Goal: Communication & Community: Ask a question

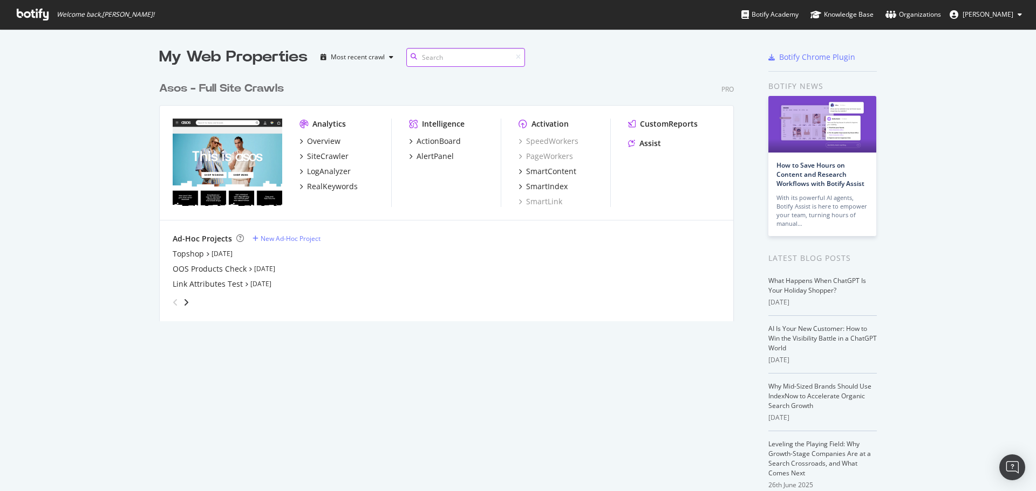
scroll to position [245, 575]
click at [324, 143] on div "Overview" at bounding box center [323, 141] width 33 height 11
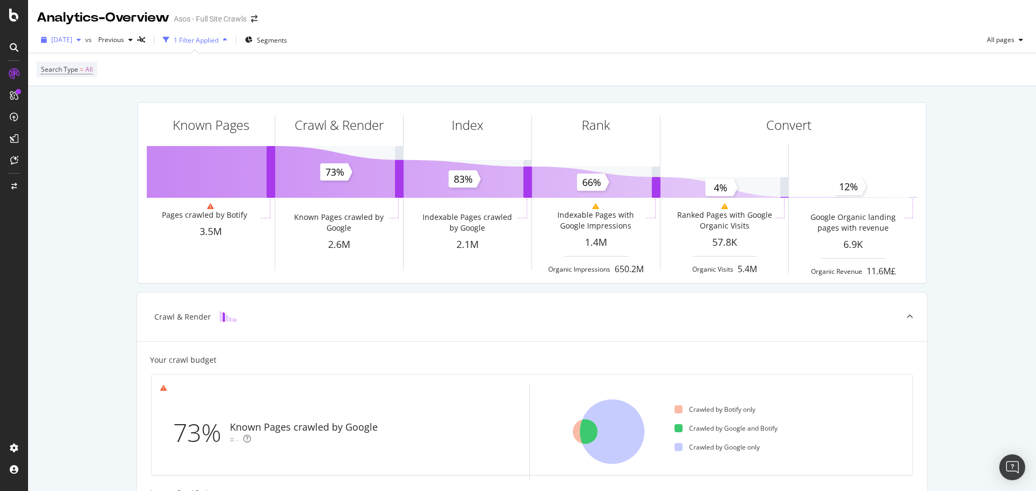
click at [74, 45] on div "[DATE]" at bounding box center [61, 40] width 49 height 16
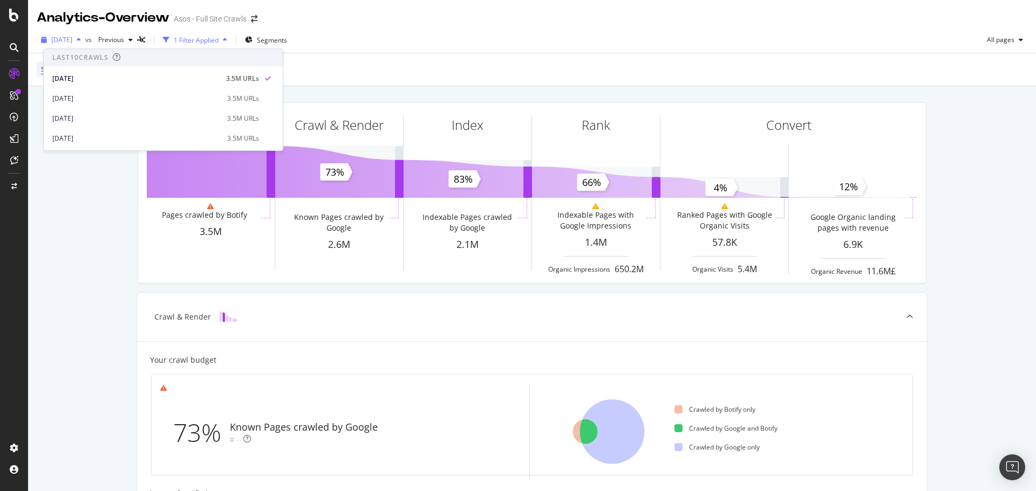
click at [70, 41] on span "[DATE]" at bounding box center [61, 39] width 21 height 9
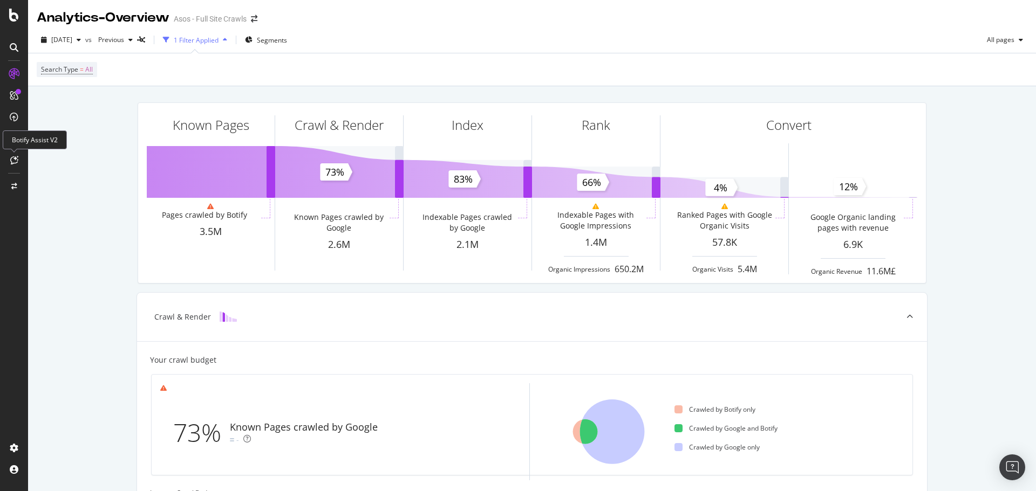
click at [17, 160] on icon at bounding box center [14, 160] width 8 height 9
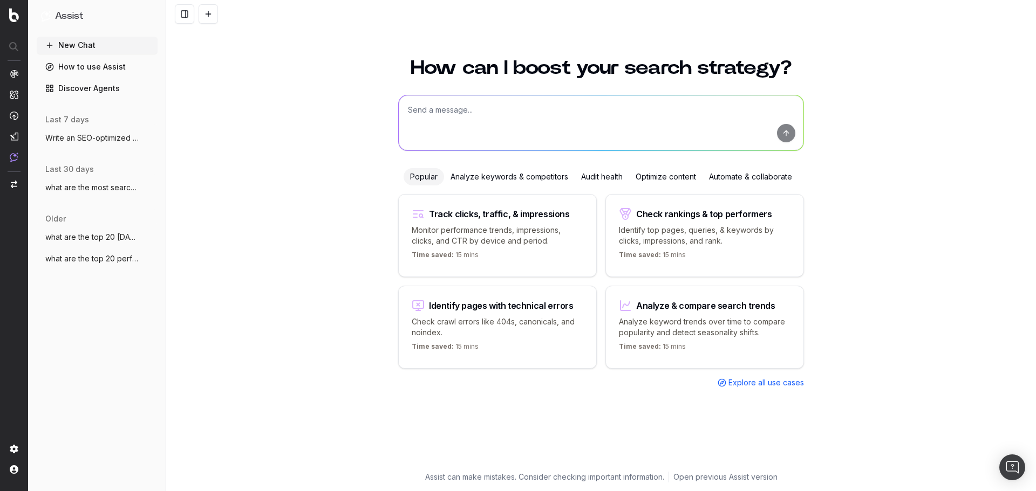
click at [742, 385] on span "Explore all use cases" at bounding box center [766, 383] width 76 height 11
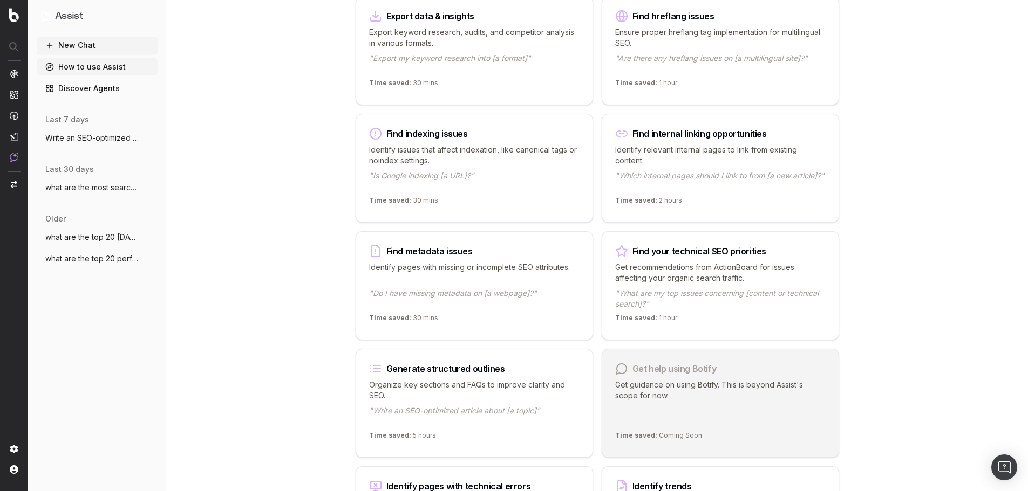
scroll to position [697, 0]
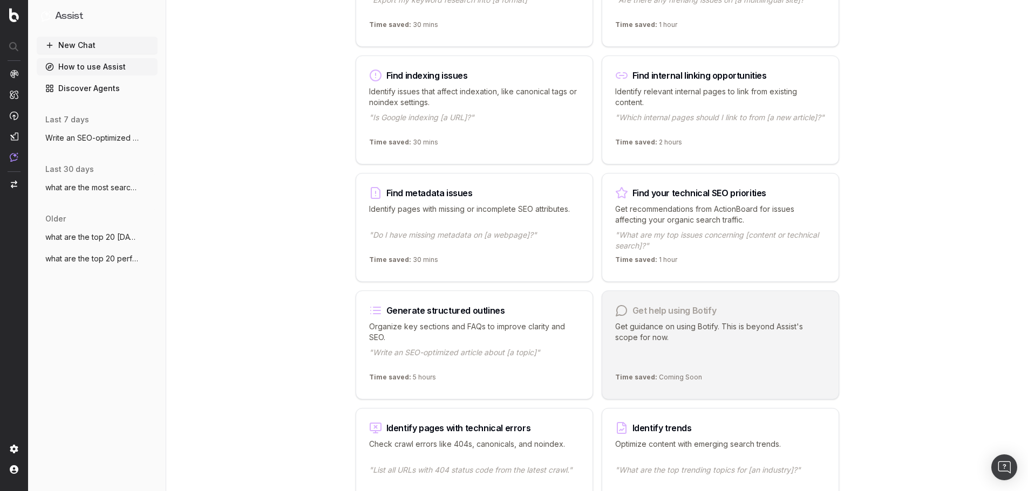
click at [530, 347] on p ""Write an SEO-optimized article about [a topic]"" at bounding box center [474, 358] width 210 height 22
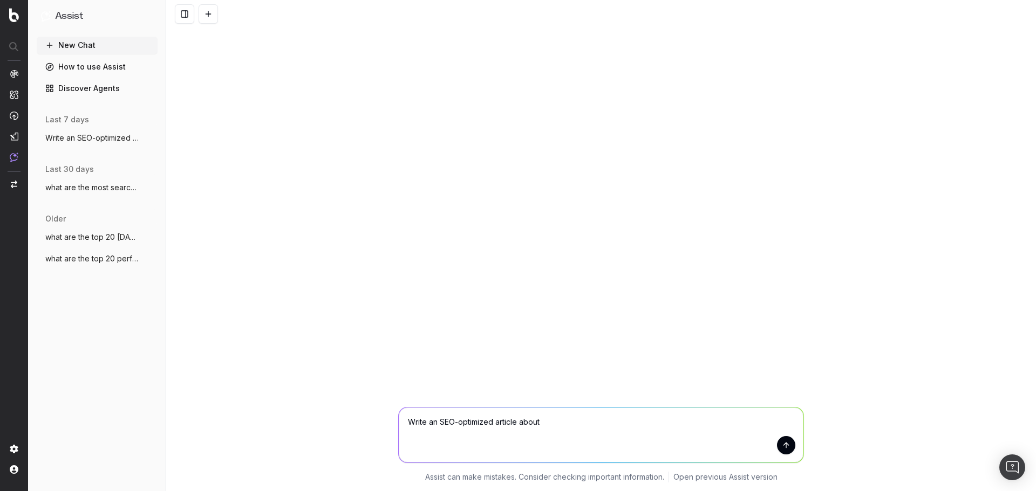
drag, startPoint x: 550, startPoint y: 432, endPoint x: 499, endPoint y: 428, distance: 50.3
click at [499, 428] on textarea "Write an SEO-optimized article about" at bounding box center [601, 435] width 405 height 55
click at [441, 420] on textarea "Write an SEO-optimized" at bounding box center [601, 435] width 405 height 55
click at [495, 426] on textarea "Write SEO-optimized" at bounding box center [601, 435] width 405 height 55
type textarea "Write SEO-optimized FAQs (5 questions) for my black friday women's new balance …"
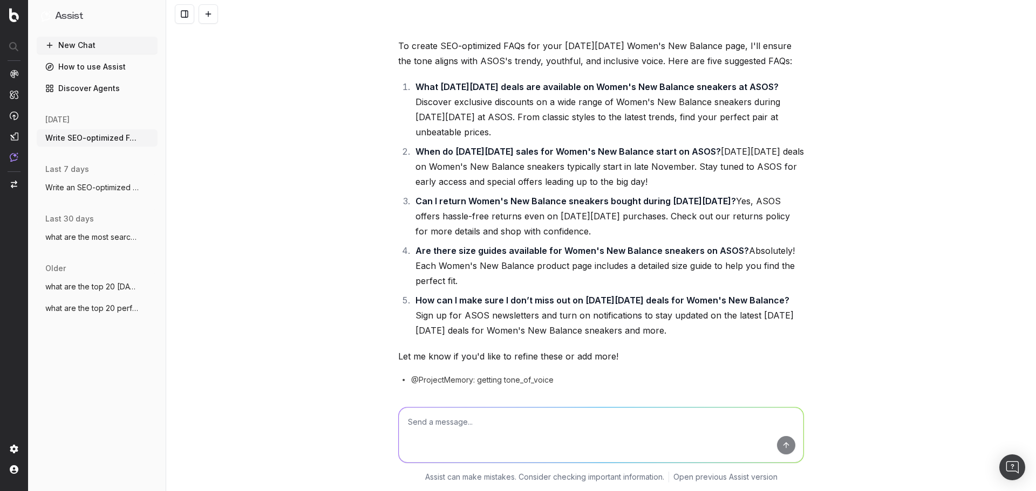
scroll to position [67, 0]
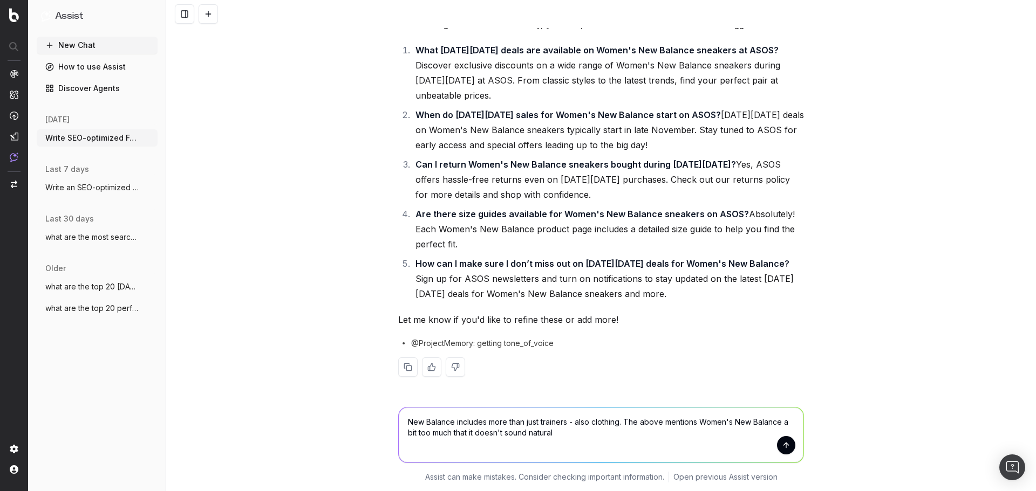
type textarea "New Balance includes more than just trainers - also clothing. The above mention…"
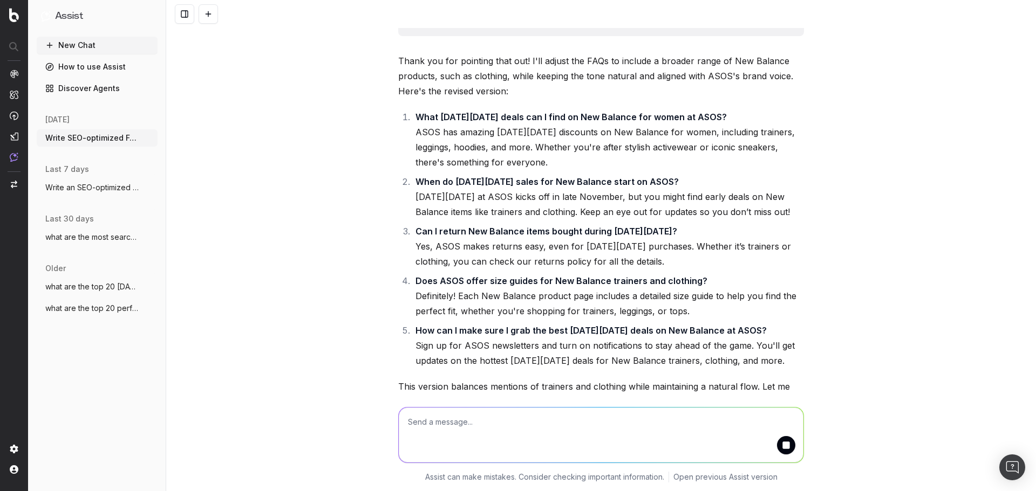
scroll to position [527, 0]
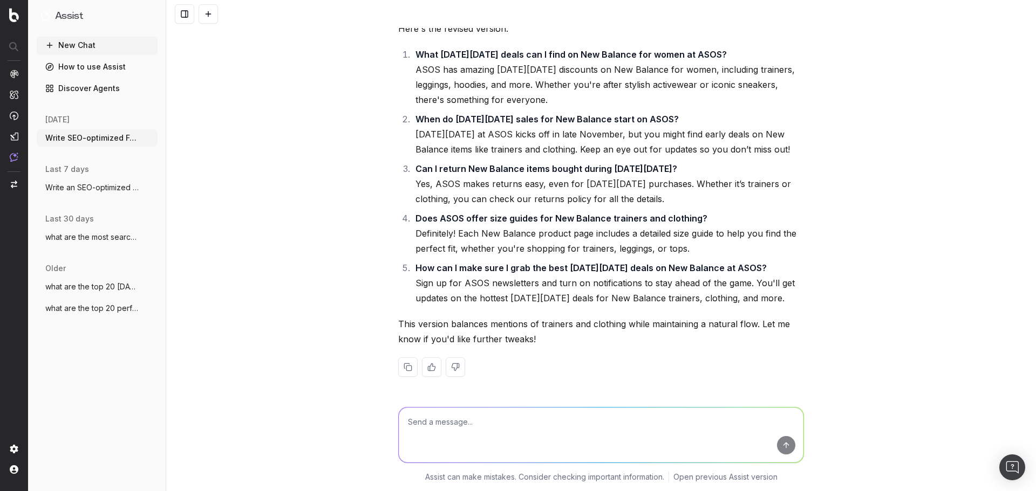
click at [480, 421] on textarea at bounding box center [601, 435] width 405 height 55
type textarea "I"
type textarea "m"
type textarea "Rewrite more in ASOS tone of voice"
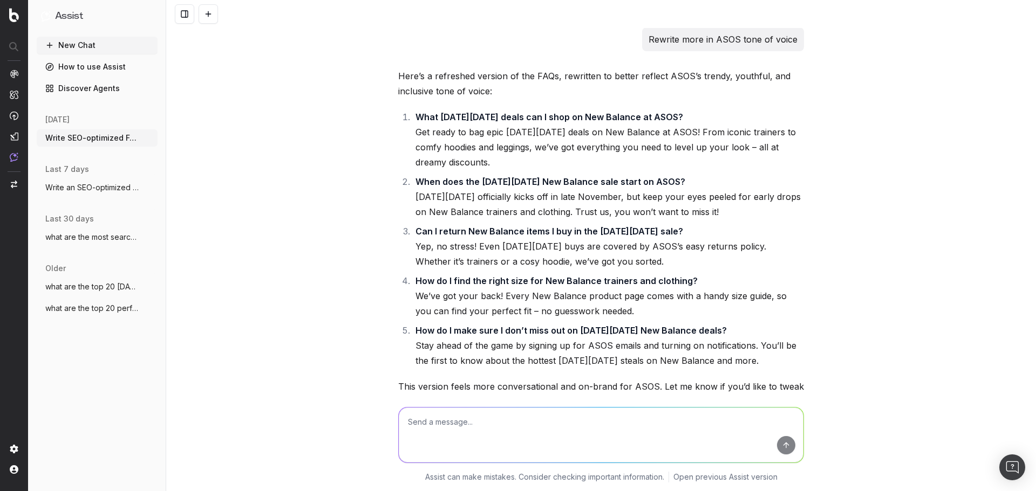
scroll to position [956, 0]
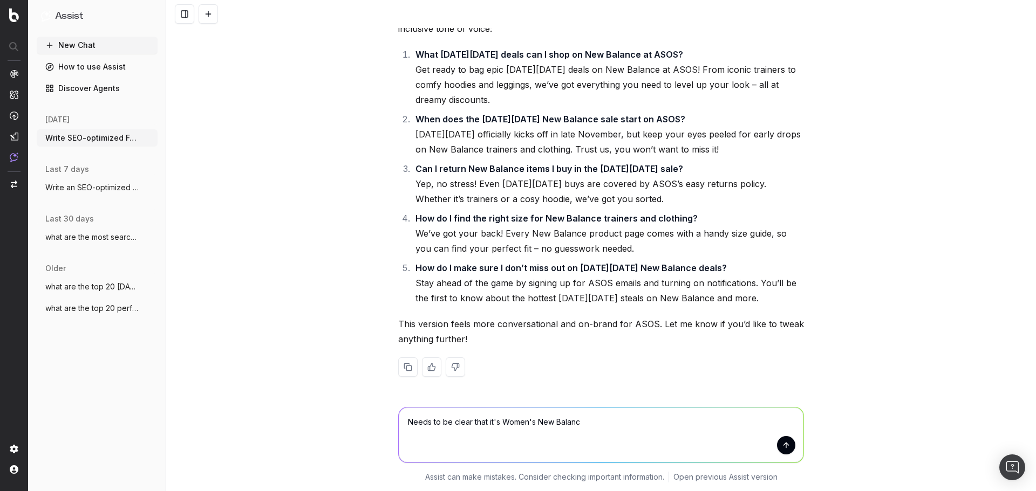
type textarea "Needs to be clear that it's Women's New Balance"
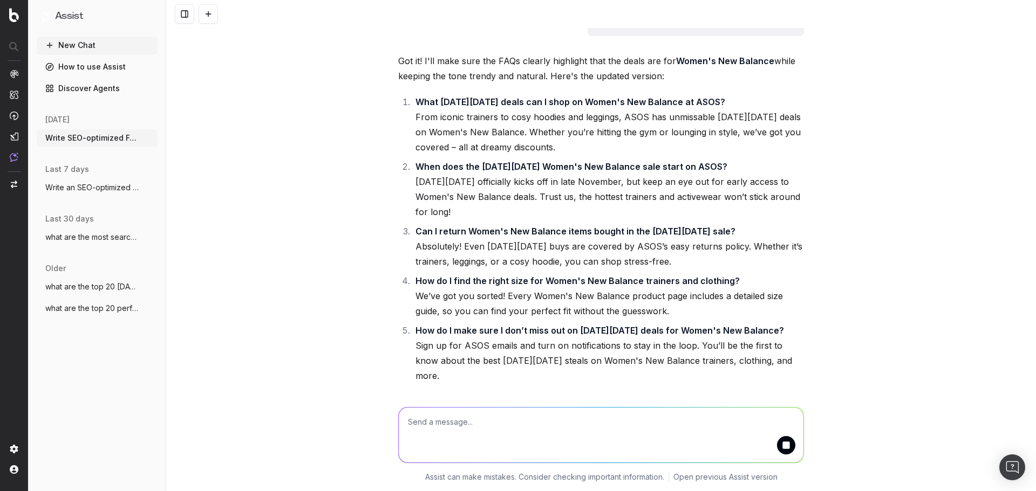
scroll to position [1401, 0]
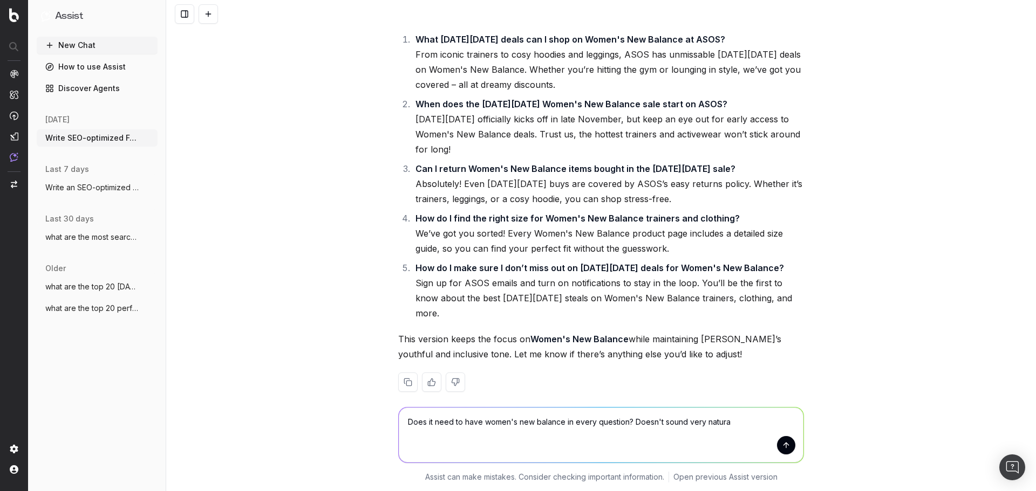
type textarea "Does it need to have women's new balance in every question? Doesn't sound very …"
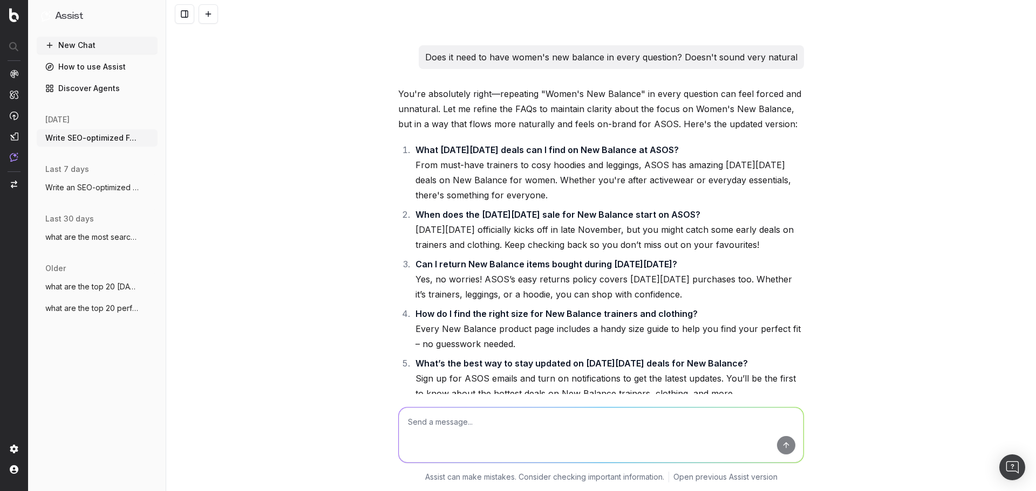
scroll to position [1791, 0]
